Goal: Transaction & Acquisition: Purchase product/service

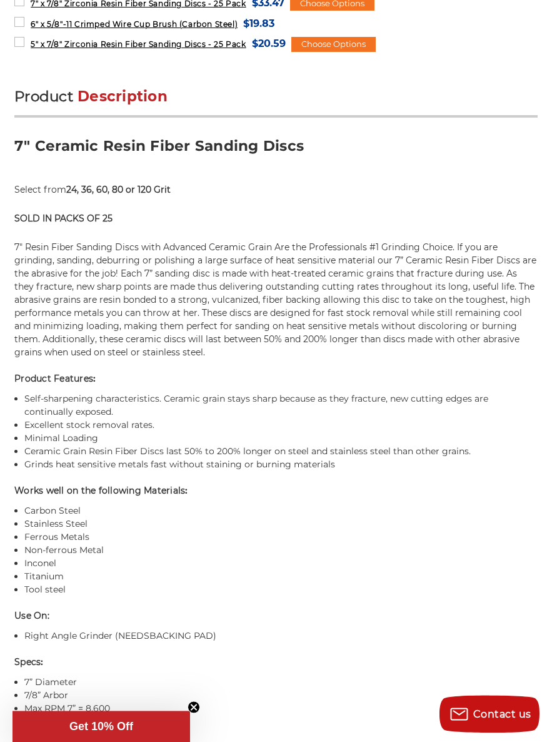
scroll to position [803, 0]
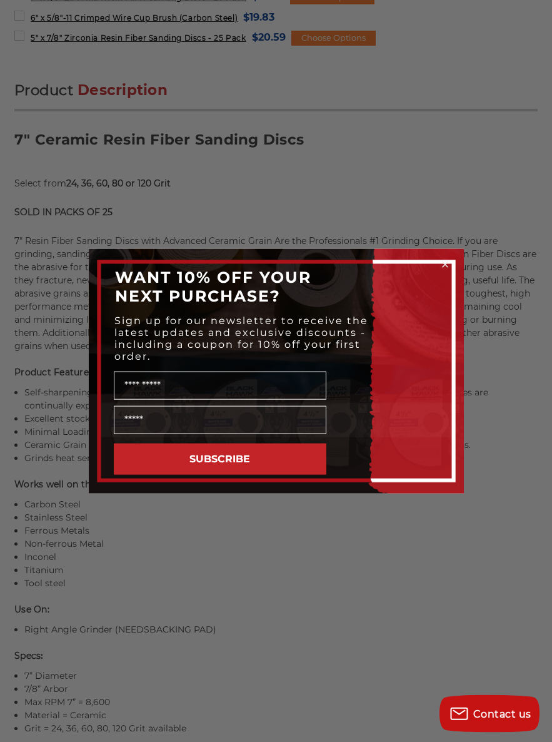
click at [440, 271] on icon "Close dialog" at bounding box center [445, 264] width 13 height 13
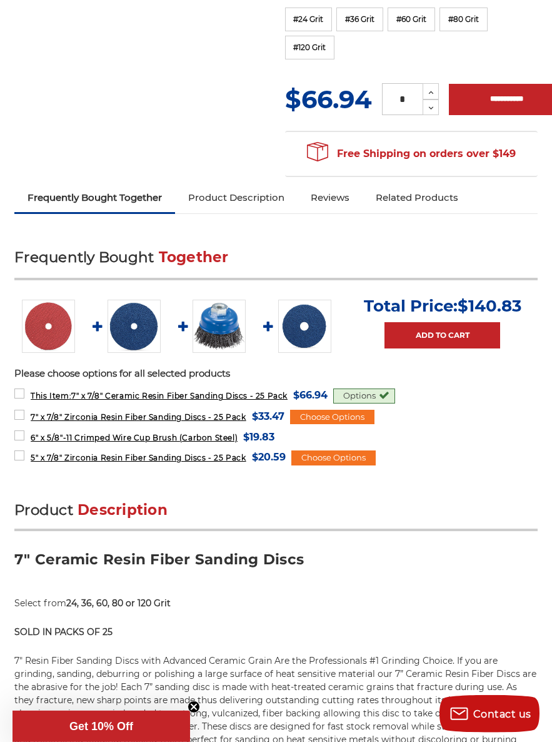
scroll to position [274, 0]
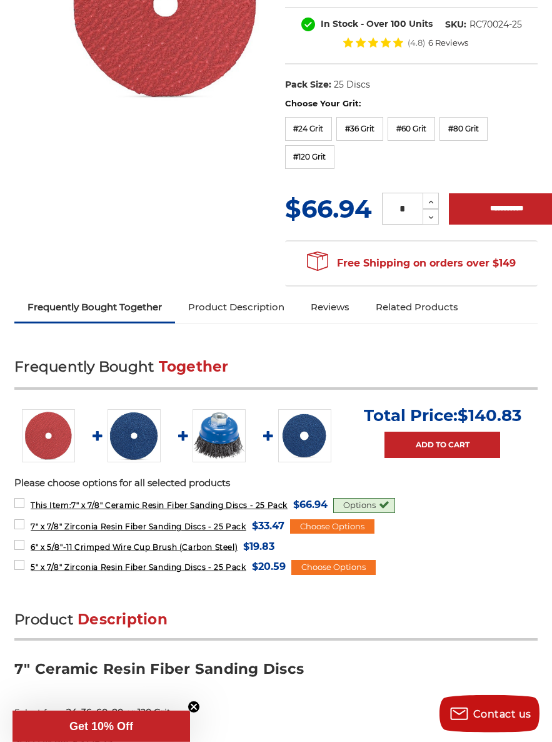
click at [488, 119] on label "#80 Grit" at bounding box center [464, 129] width 48 height 24
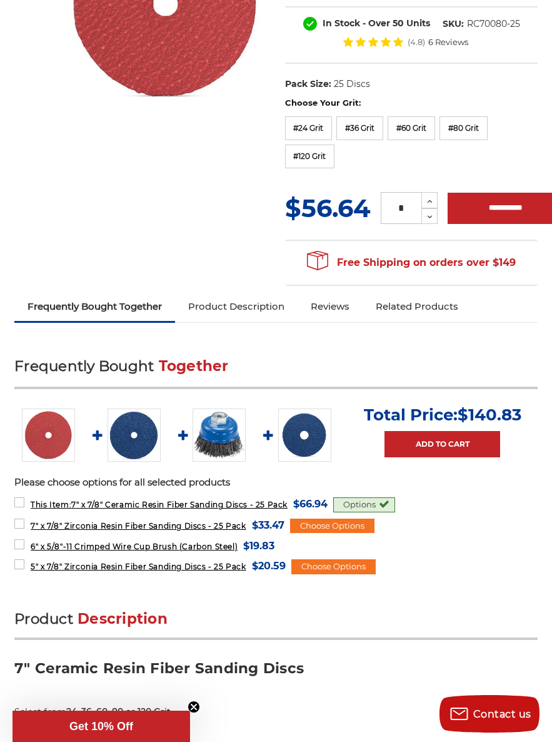
click at [488, 122] on label "#80 Grit" at bounding box center [464, 128] width 48 height 24
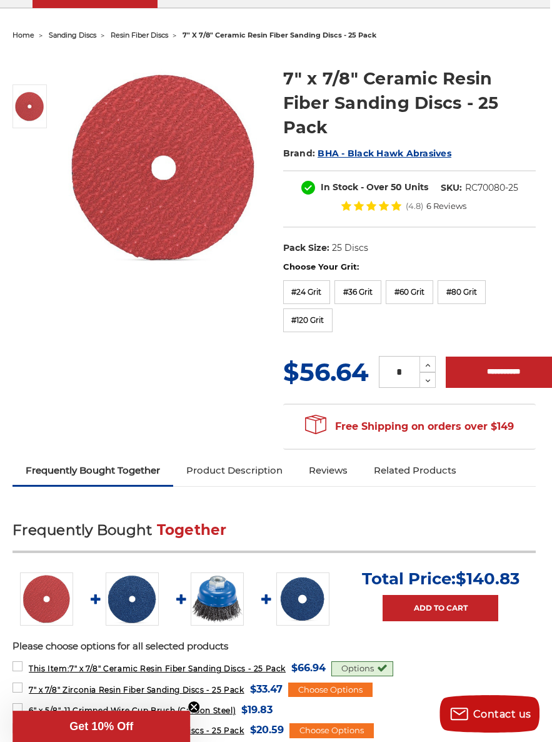
scroll to position [110, 2]
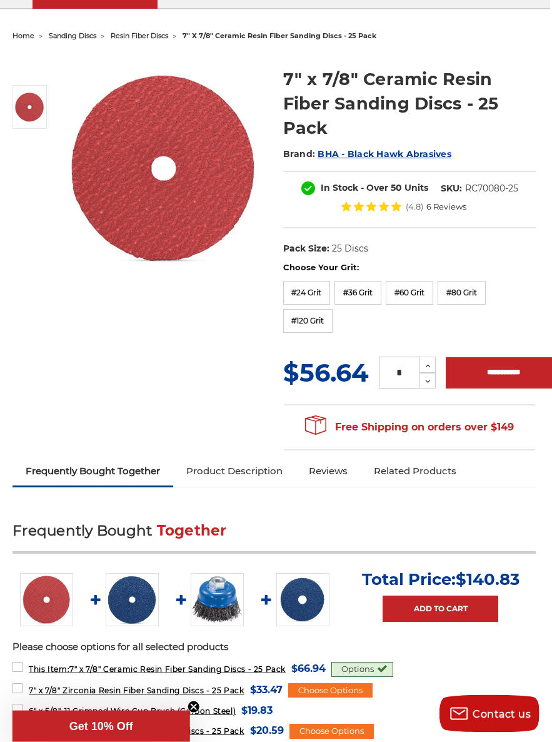
click at [365, 327] on div "Choose Your Grit: #24 Grit #36 Grit #60 Grit #80 Grit #120 Grit" at bounding box center [409, 298] width 253 height 75
click at [419, 286] on label "#60 Grit" at bounding box center [410, 293] width 48 height 24
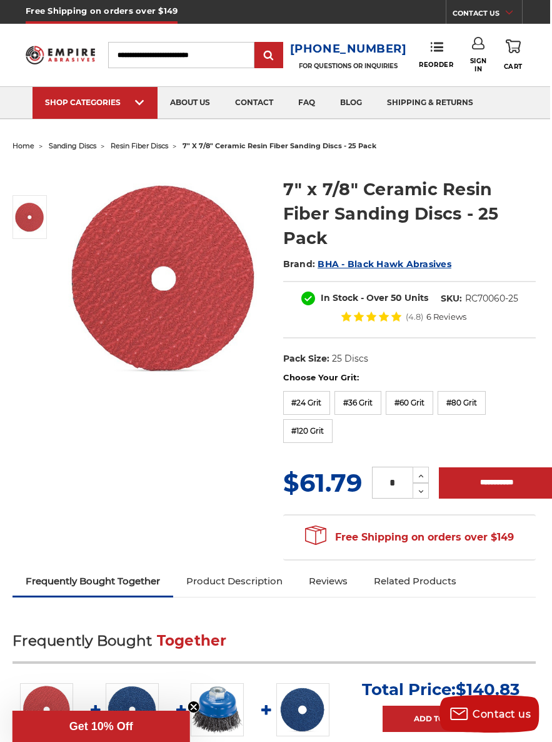
scroll to position [0, 3]
click at [296, 118] on img at bounding box center [293, 118] width 71 height 0
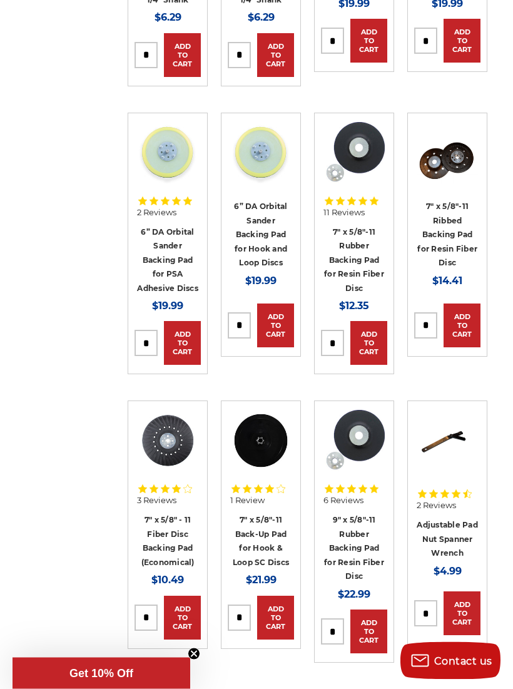
scroll to position [1874, 0]
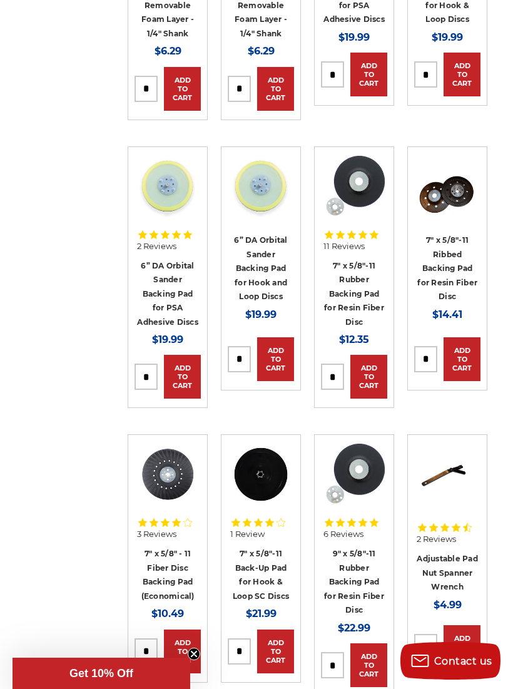
click at [460, 285] on link "7" x 5/8"-11 Ribbed Backing Pad for Resin Fiber Disc" at bounding box center [447, 268] width 60 height 66
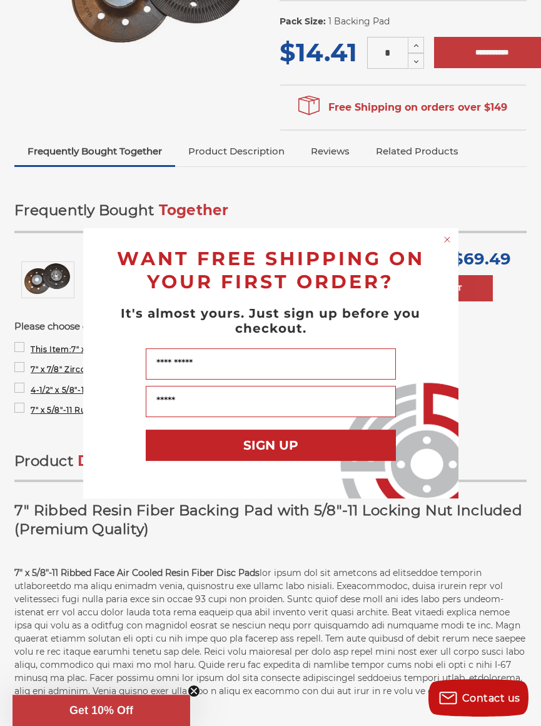
scroll to position [289, 0]
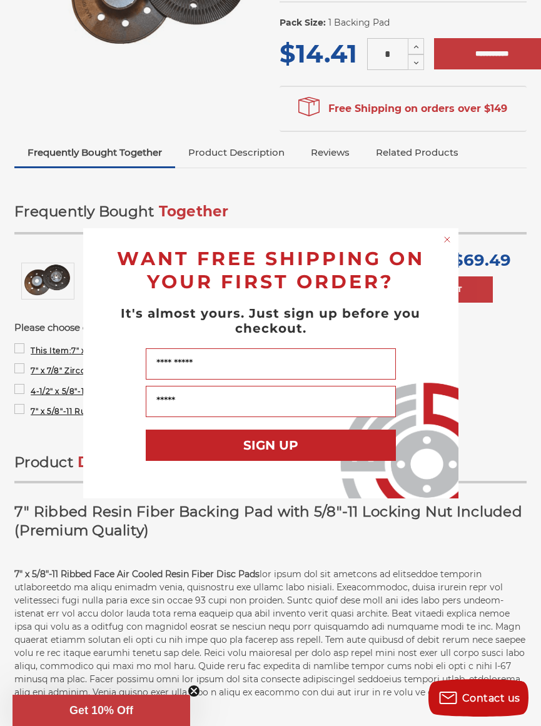
click at [452, 240] on circle "Close dialog" at bounding box center [447, 239] width 12 height 12
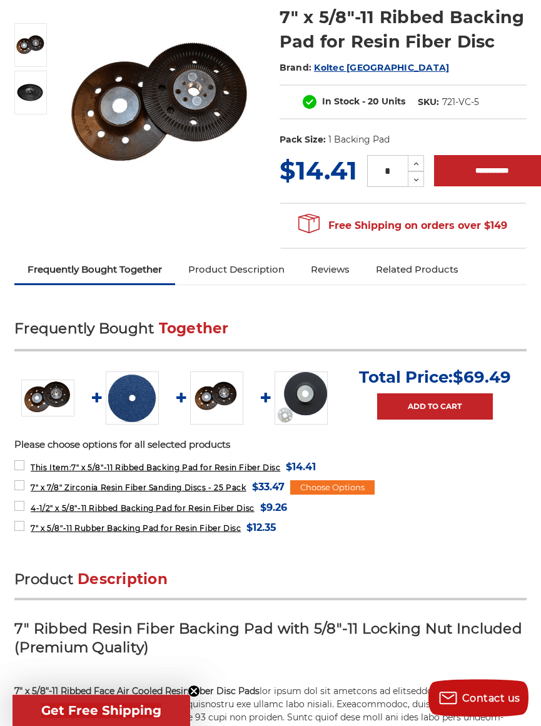
scroll to position [0, 0]
